Goal: Task Accomplishment & Management: Manage account settings

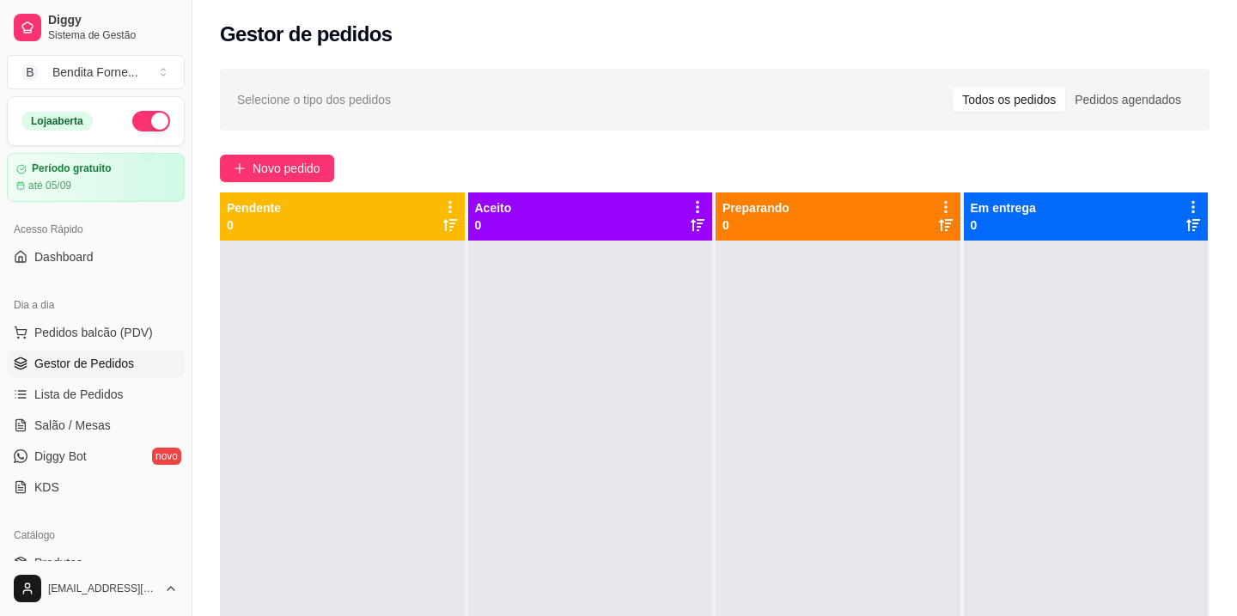
scroll to position [149, 0]
click at [76, 261] on span "Dashboard" at bounding box center [63, 256] width 59 height 17
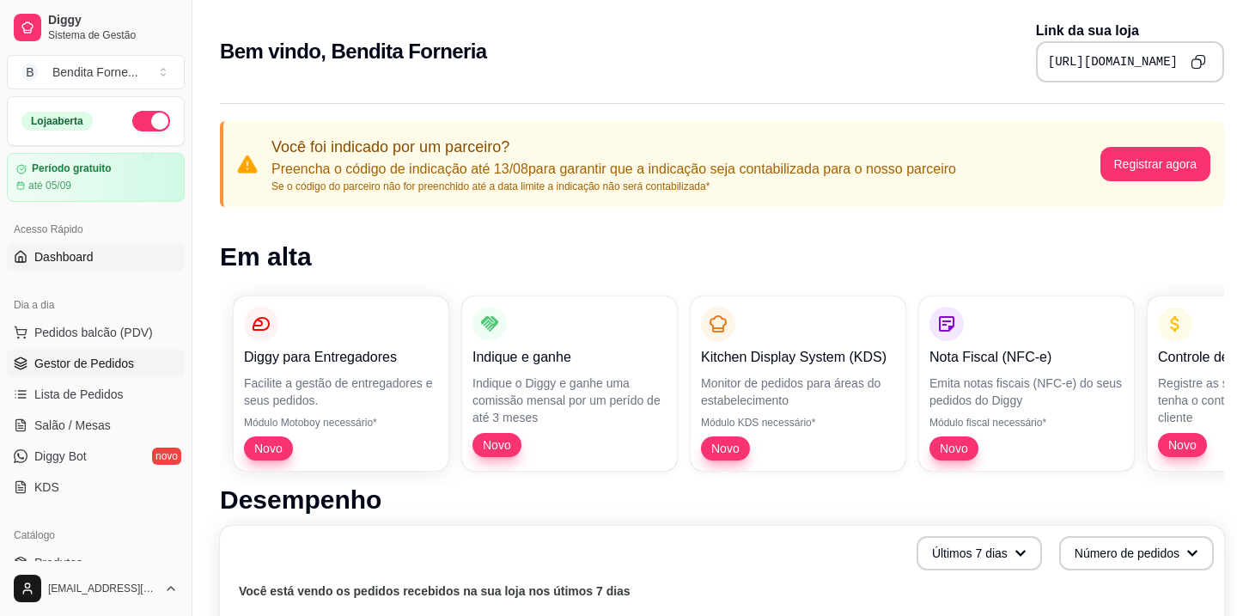
click at [82, 365] on span "Gestor de Pedidos" at bounding box center [84, 363] width 100 height 17
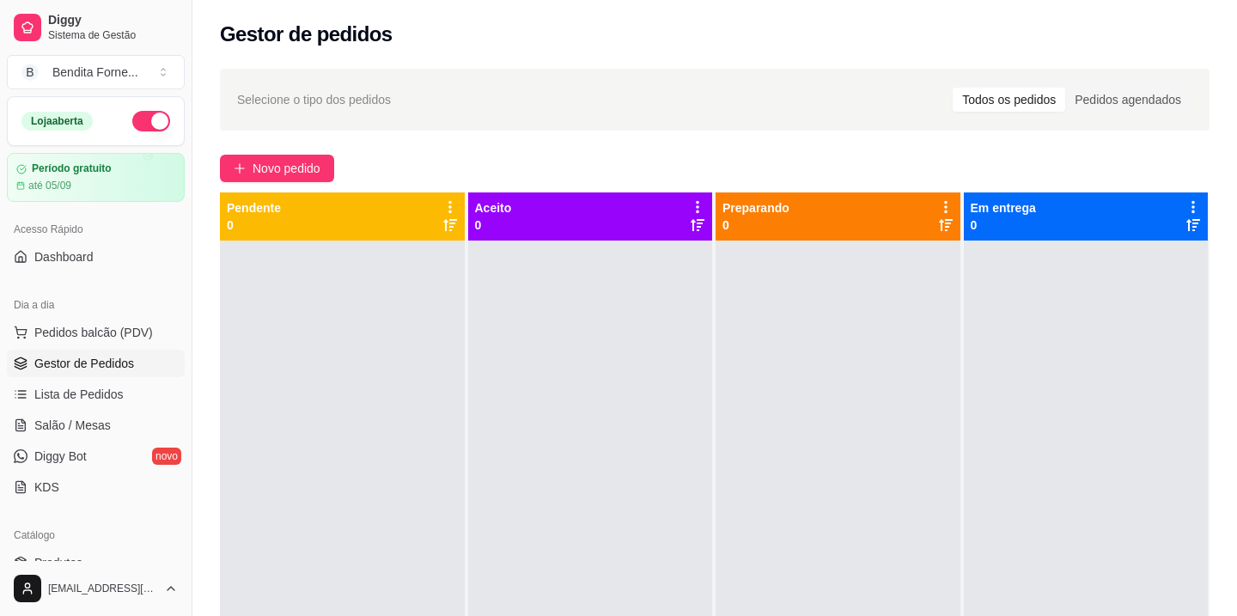
click at [119, 361] on span "Gestor de Pedidos" at bounding box center [84, 363] width 100 height 17
click at [103, 362] on span "Gestor de Pedidos" at bounding box center [84, 363] width 100 height 17
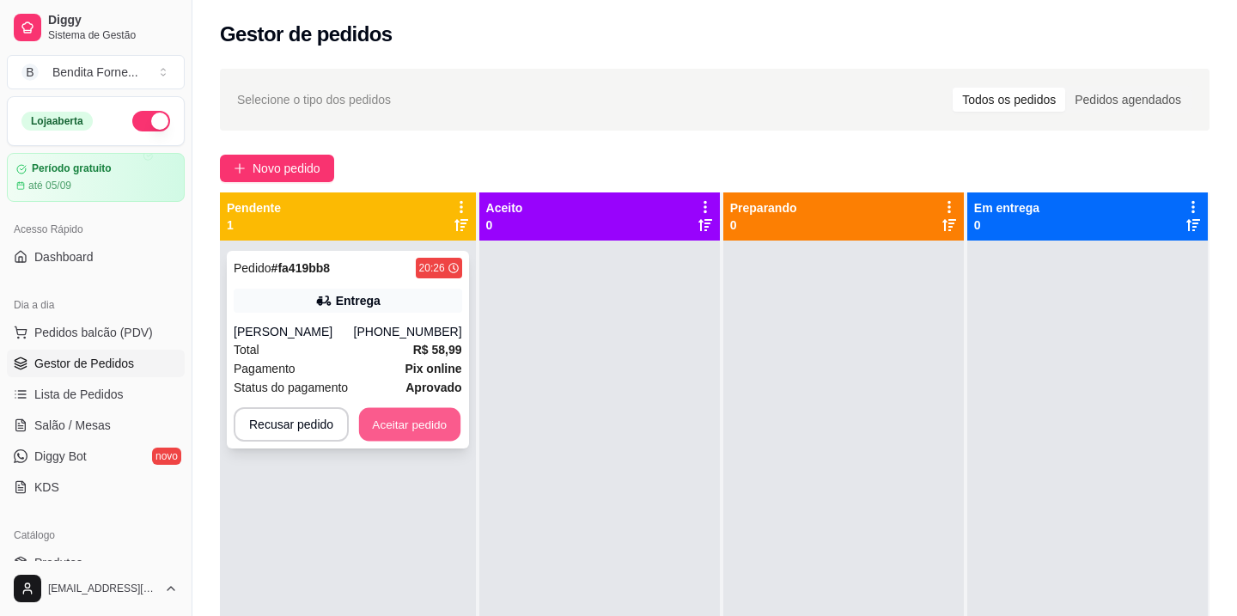
click at [409, 442] on button "Aceitar pedido" at bounding box center [409, 425] width 101 height 34
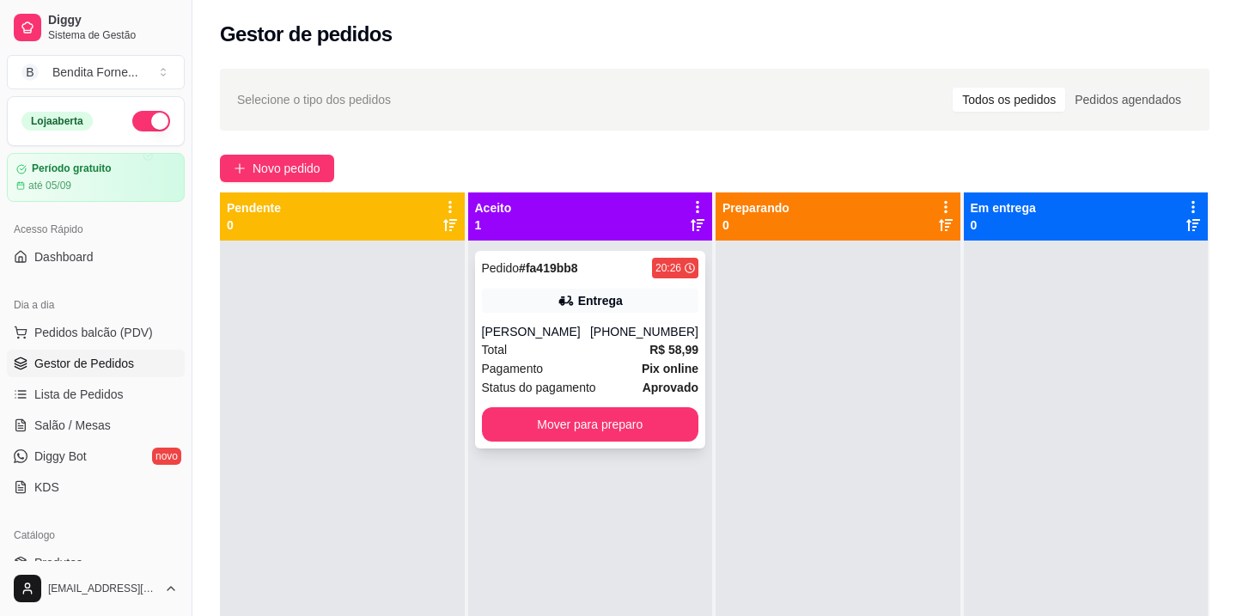
click at [644, 302] on div "Entrega" at bounding box center [590, 301] width 217 height 24
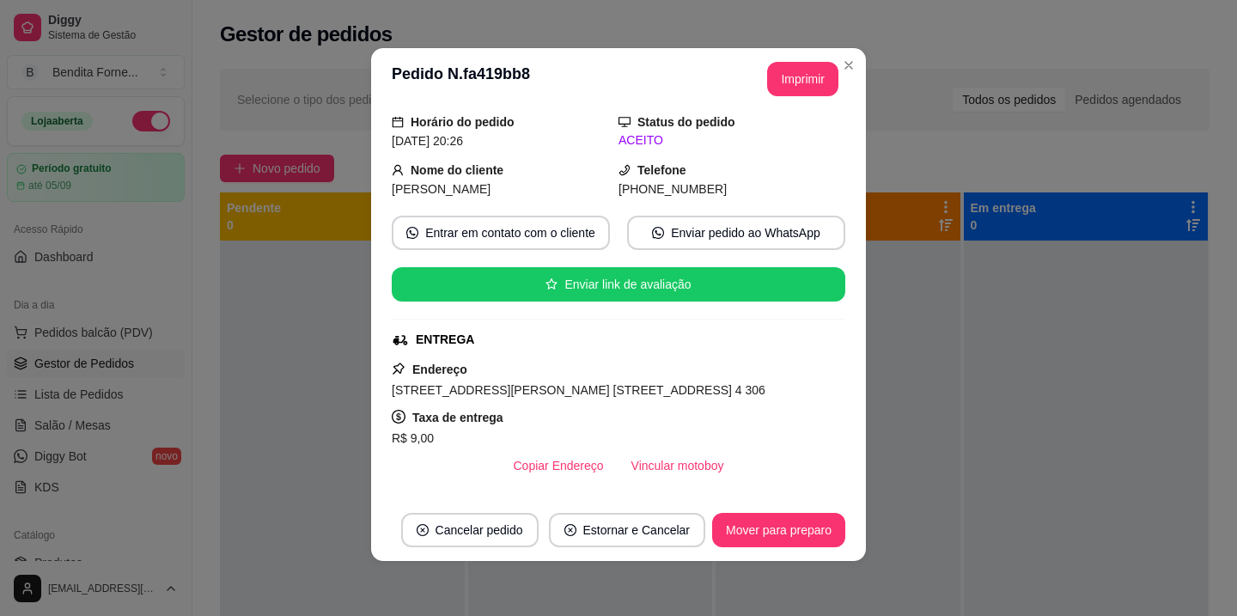
scroll to position [67, 0]
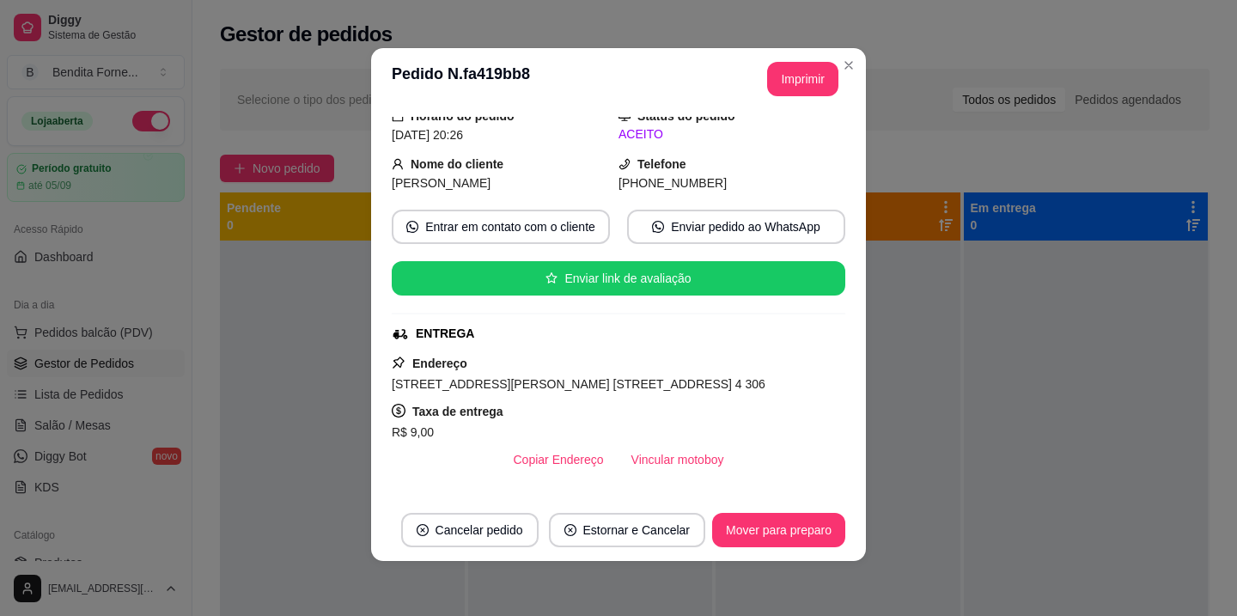
click at [388, 385] on div "feito há 1 minutos Horário do pedido 13/08/2025 20:26 Status do pedido ACEITO N…" at bounding box center [618, 304] width 495 height 389
click at [391, 383] on div "feito há 1 minutos Horário do pedido 13/08/2025 20:26 Status do pedido ACEITO N…" at bounding box center [618, 304] width 495 height 389
drag, startPoint x: 396, startPoint y: 381, endPoint x: 449, endPoint y: 380, distance: 53.3
click at [449, 380] on span "Rua Antônio Lopes da Silva, n. 145, Vila Atlântida - 39401138 Bloco 4 306" at bounding box center [579, 384] width 374 height 14
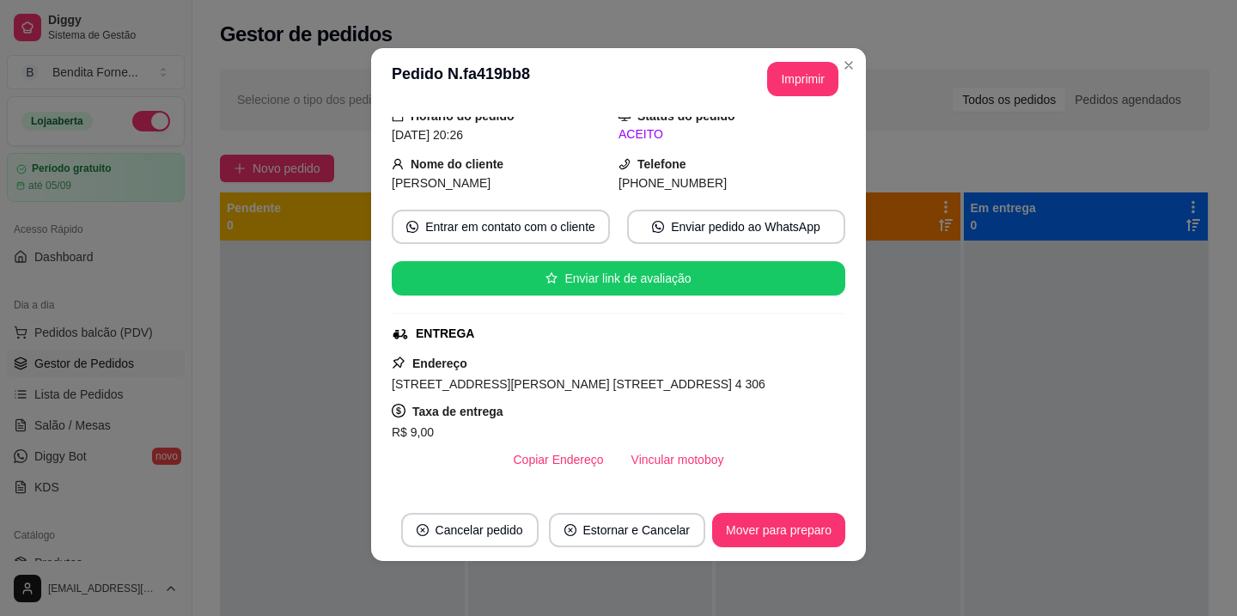
click at [393, 387] on span "Rua Antônio Lopes da Silva, n. 145, Vila Atlântida - 39401138 Bloco 4 306" at bounding box center [579, 384] width 374 height 14
drag, startPoint x: 393, startPoint y: 387, endPoint x: 663, endPoint y: 381, distance: 270.7
click at [663, 381] on span "Rua Antônio Lopes da Silva, n. 145, Vila Atlântida - 39401138 Bloco 4 306" at bounding box center [579, 384] width 374 height 14
copy div "Endereço Rua Antônio Lopes da Silva, n. 145, Vila Atlântida"
drag, startPoint x: 733, startPoint y: 382, endPoint x: 821, endPoint y: 382, distance: 88.5
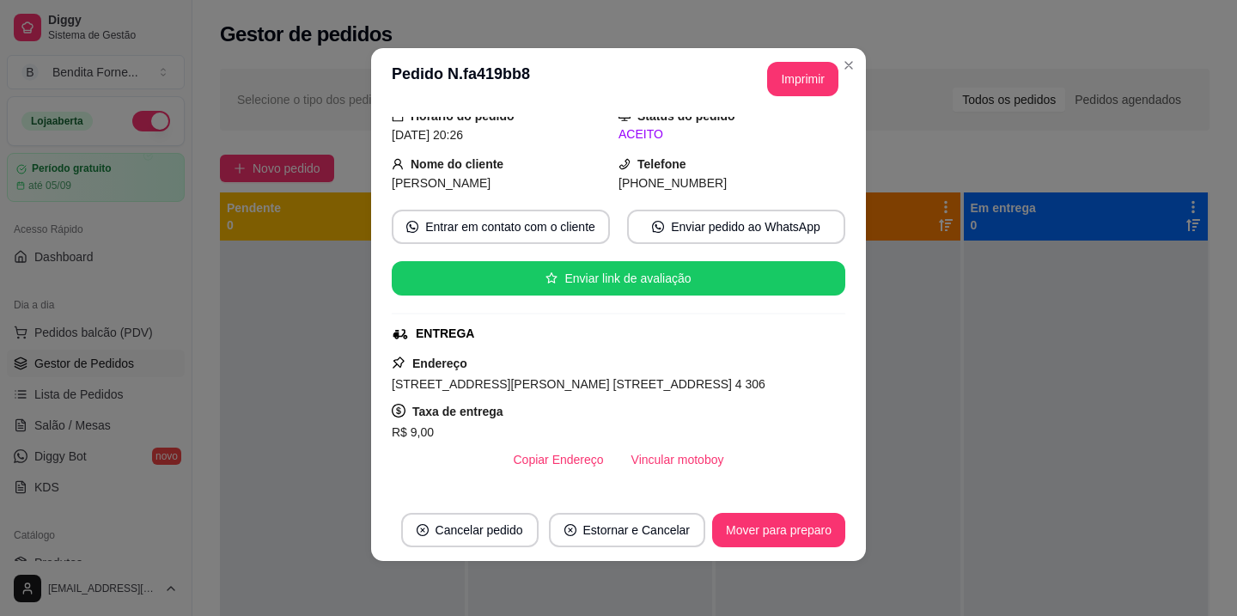
click at [821, 382] on div "Rua Antônio Lopes da Silva, n. 145, Vila Atlântida - 39401138 Bloco 4 306" at bounding box center [619, 384] width 454 height 21
copy span "Bloco 4 306"
click at [786, 534] on button "Mover para preparo" at bounding box center [778, 530] width 133 height 34
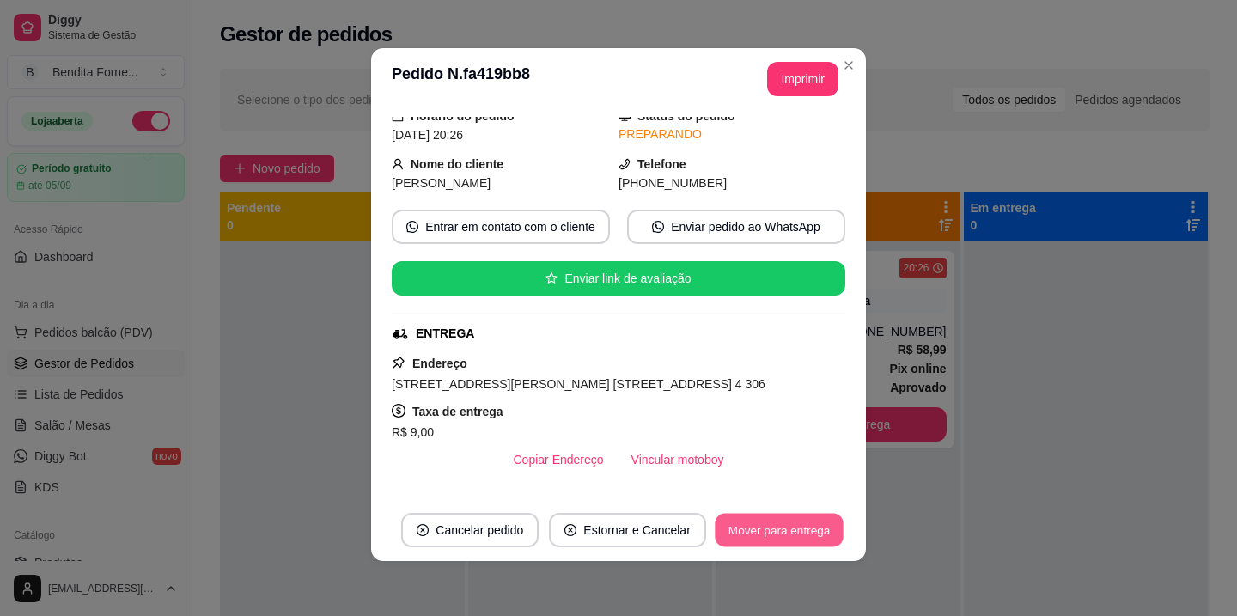
click at [786, 534] on button "Mover para entrega" at bounding box center [779, 531] width 129 height 34
